Goal: Task Accomplishment & Management: Manage account settings

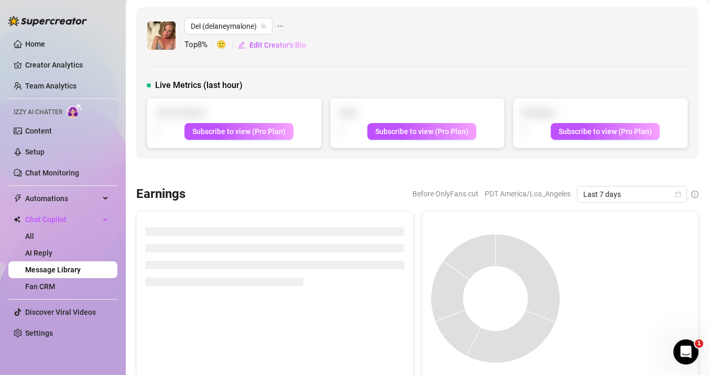
click at [81, 271] on link "Message Library" at bounding box center [53, 270] width 56 height 8
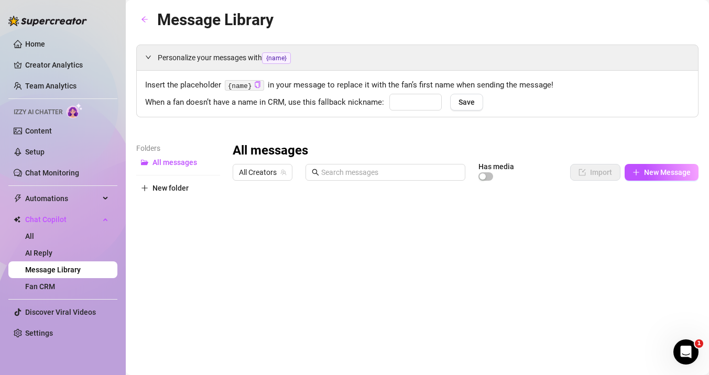
type input "babe"
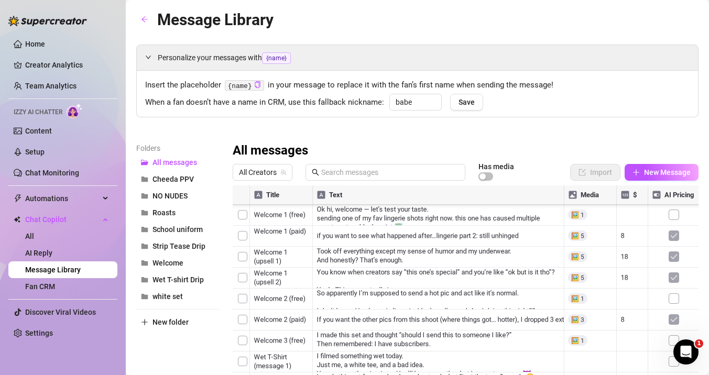
scroll to position [881, 0]
click at [243, 257] on div at bounding box center [466, 303] width 466 height 234
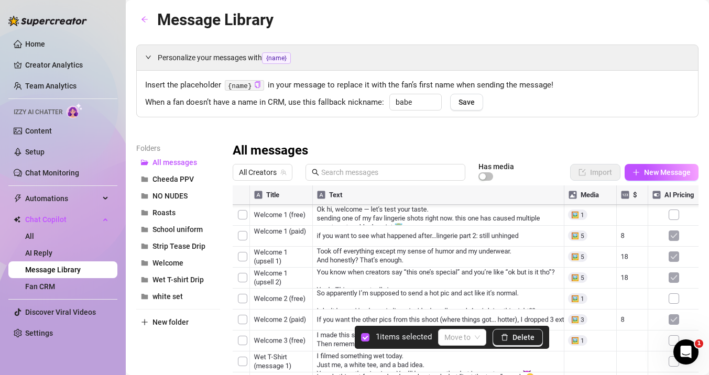
click at [246, 276] on div at bounding box center [466, 303] width 466 height 234
click at [245, 295] on div at bounding box center [466, 303] width 466 height 234
click at [464, 341] on input "search" at bounding box center [458, 338] width 26 height 16
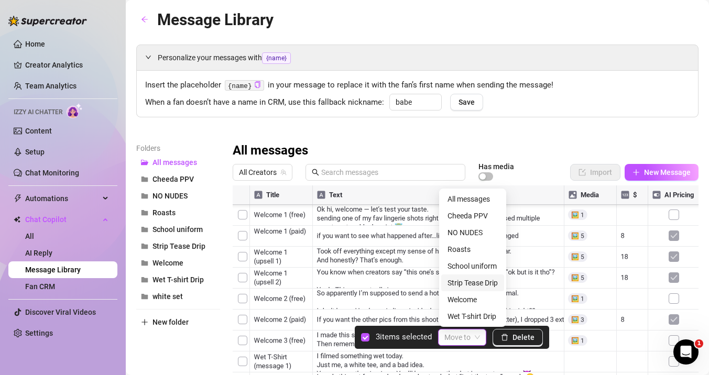
scroll to position [17, 0]
click at [457, 338] on input "search" at bounding box center [458, 338] width 26 height 16
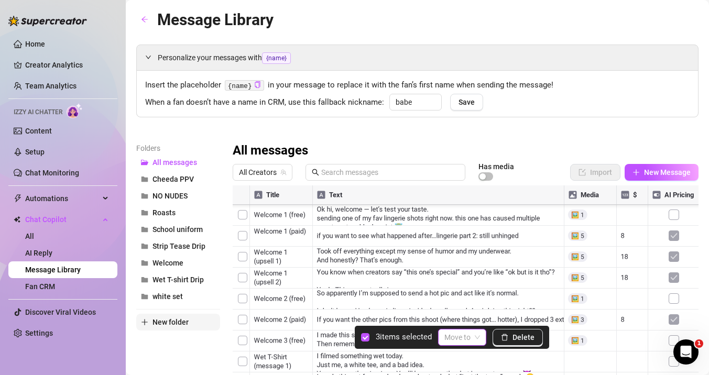
click at [155, 319] on span "New folder" at bounding box center [171, 322] width 36 height 8
click at [157, 317] on input "text" at bounding box center [178, 313] width 84 height 17
type input "Pink set"
click at [167, 352] on div "Folders All messages Cheeda PPV NO NUDES Pink set Roasts School uniform Strip T…" at bounding box center [178, 281] width 84 height 277
click at [477, 336] on span at bounding box center [463, 338] width 36 height 16
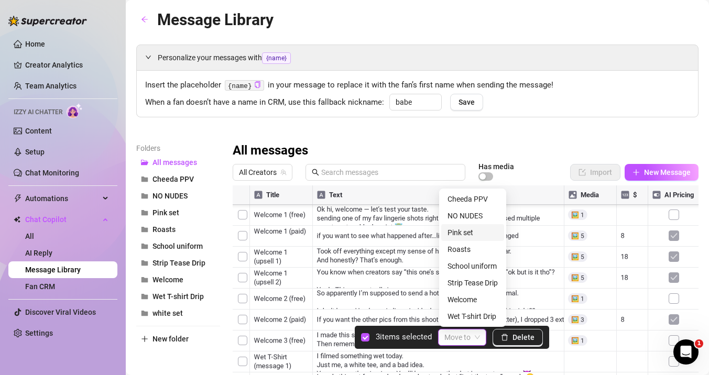
click at [461, 233] on div "Pink set" at bounding box center [473, 233] width 50 height 12
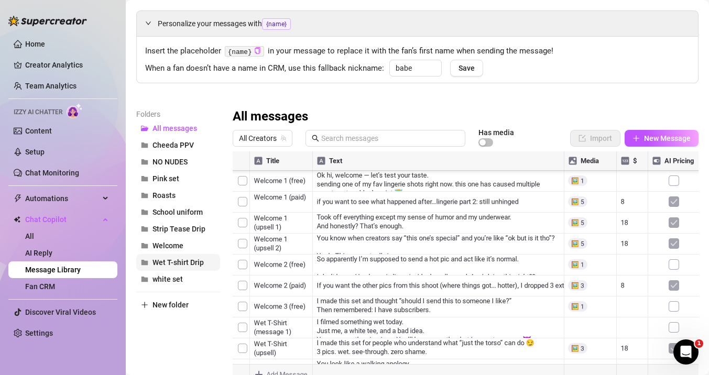
scroll to position [35, 0]
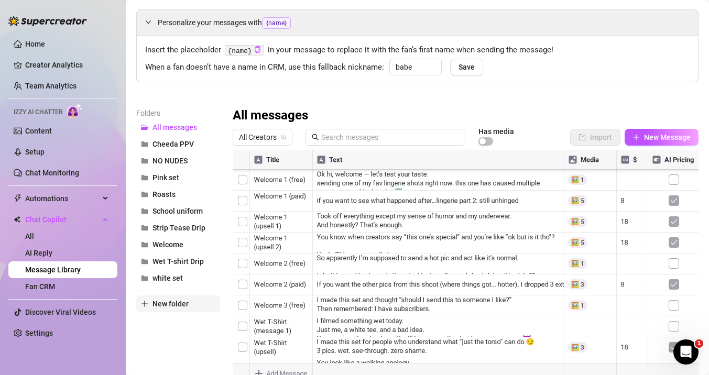
click at [173, 302] on span "New folder" at bounding box center [171, 304] width 36 height 8
click at [173, 290] on input "text" at bounding box center [178, 295] width 84 height 17
type input "showering"
click at [177, 335] on div "Folders All messages Cheeda PPV NO NUDES Pink set Roasts School uniform Strip T…" at bounding box center [178, 245] width 84 height 277
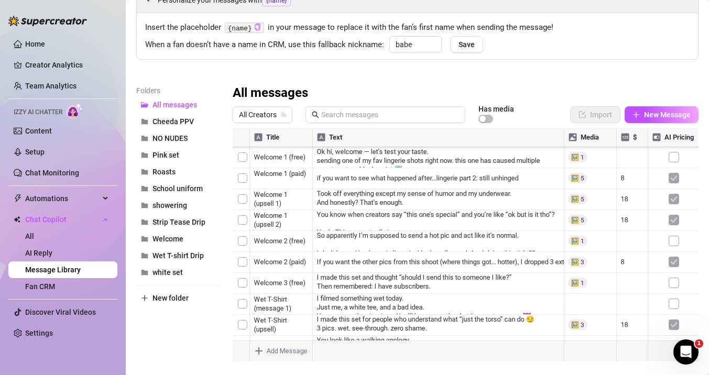
scroll to position [797, 0]
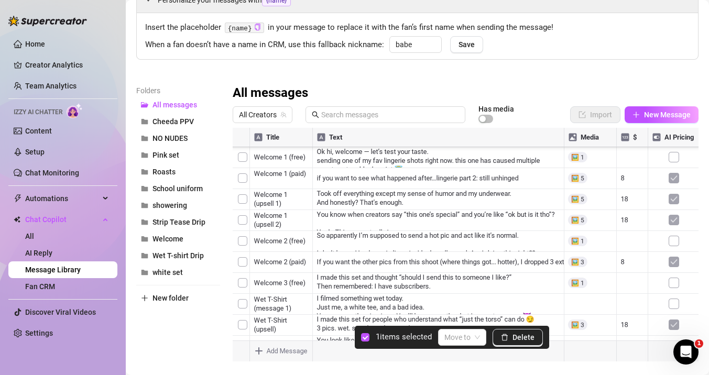
click at [240, 265] on div at bounding box center [466, 245] width 466 height 234
click at [465, 339] on input "search" at bounding box center [458, 338] width 26 height 16
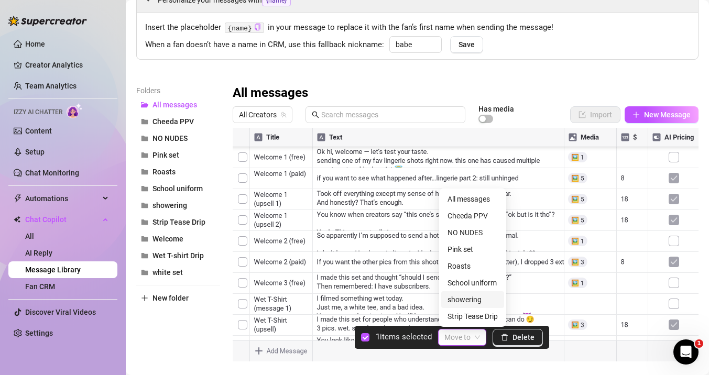
scroll to position [50, 0]
click at [458, 250] on div "showering" at bounding box center [473, 250] width 50 height 12
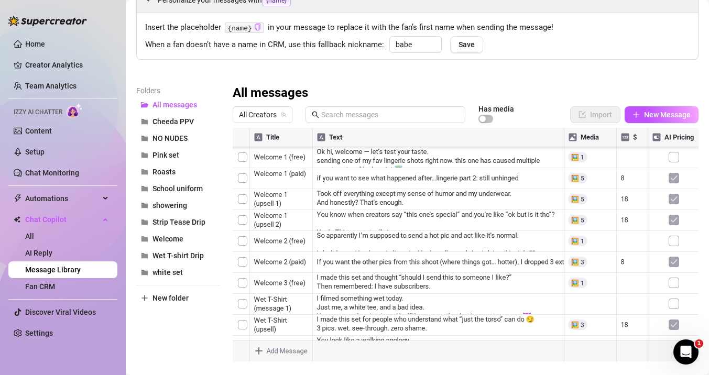
scroll to position [856, 0]
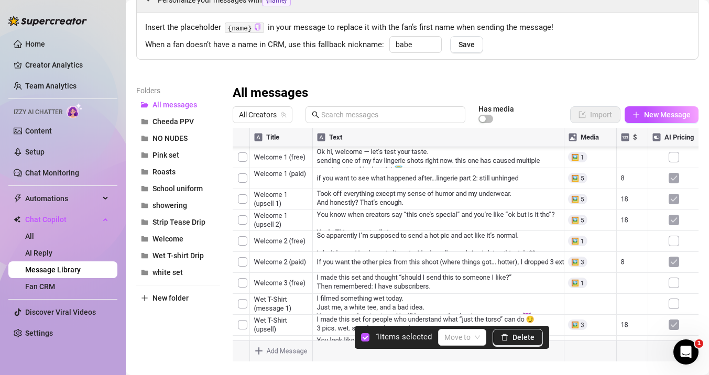
click at [239, 203] on div at bounding box center [466, 245] width 466 height 234
click at [175, 207] on span "showering" at bounding box center [170, 205] width 35 height 8
click at [464, 337] on input "search" at bounding box center [458, 338] width 26 height 16
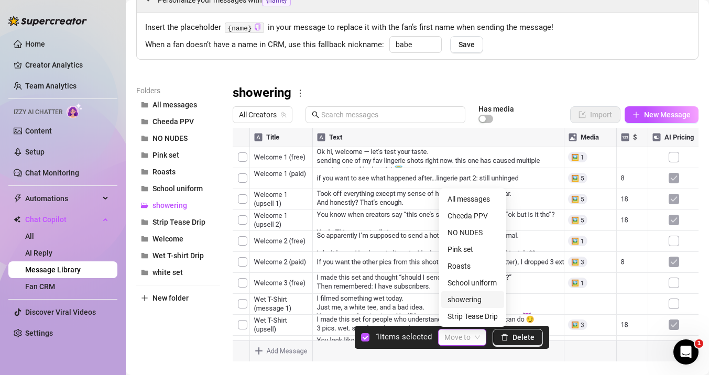
click at [453, 300] on div "showering" at bounding box center [473, 300] width 50 height 12
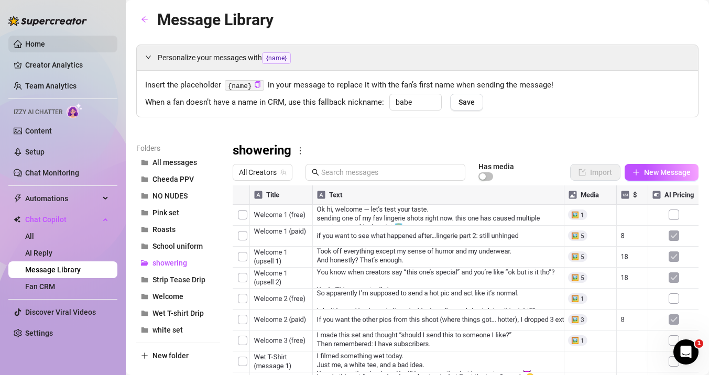
click at [34, 42] on link "Home" at bounding box center [35, 44] width 20 height 8
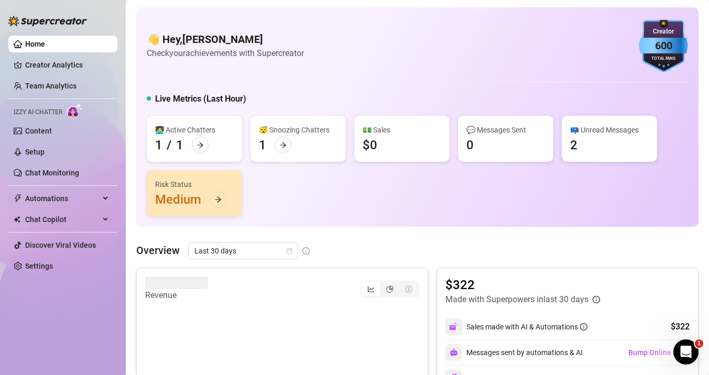
click at [189, 199] on div "Risk Status Medium" at bounding box center [194, 193] width 95 height 46
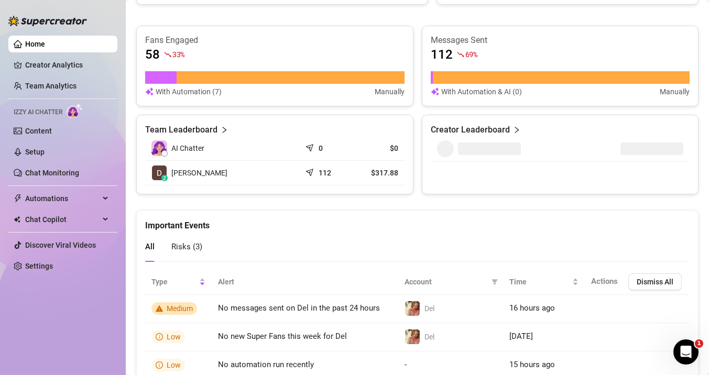
scroll to position [466, 0]
